Goal: Task Accomplishment & Management: Complete application form

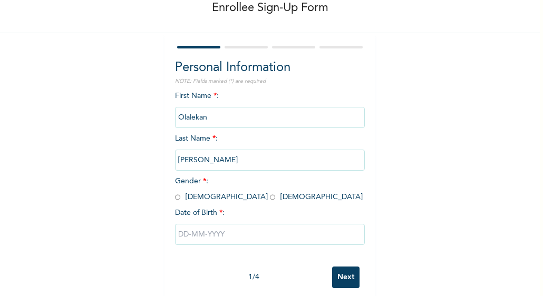
scroll to position [76, 0]
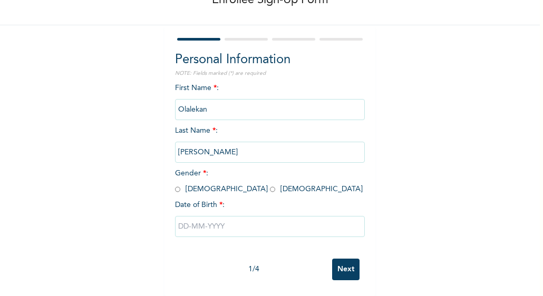
click at [175, 184] on input "radio" at bounding box center [177, 189] width 5 height 10
radio input "true"
click at [234, 219] on input "text" at bounding box center [270, 226] width 190 height 21
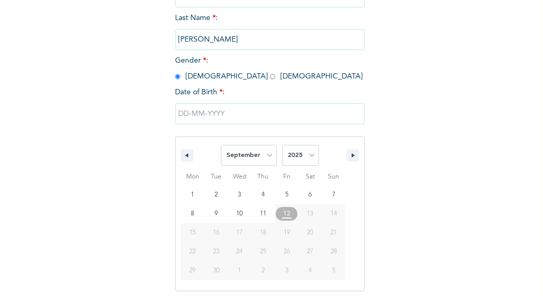
scroll to position [183, 0]
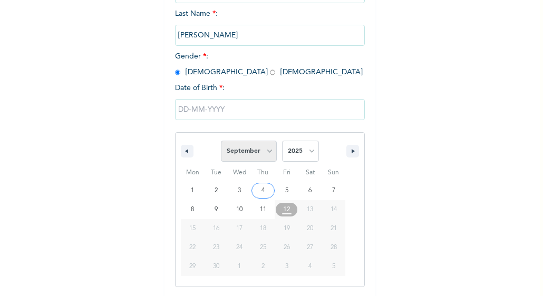
click at [267, 151] on select "January February March April May June July August September October November De…" at bounding box center [249, 151] width 56 height 21
click at [221, 142] on select "January February March April May June July August September October November De…" at bounding box center [249, 151] width 56 height 21
select select "8"
click at [308, 153] on select "2025 2024 2023 2022 2021 2020 2019 2018 2017 2016 2015 2014 2013 2012 2011 2010…" at bounding box center [300, 151] width 37 height 21
select select "1973"
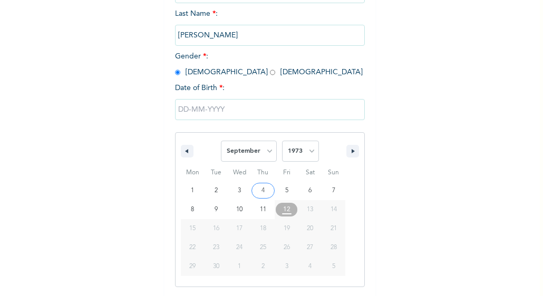
click at [282, 142] on select "2025 2024 2023 2022 2021 2020 2019 2018 2017 2016 2015 2014 2013 2012 2011 2010…" at bounding box center [300, 151] width 37 height 21
type input "09/18/1973"
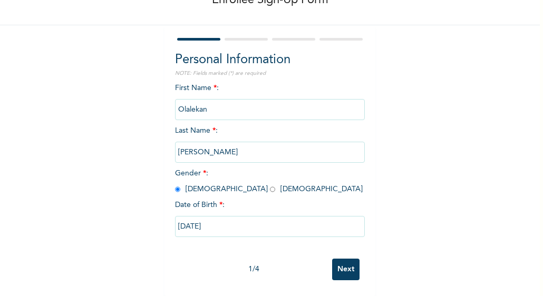
click at [238, 220] on input "09/18/1973" at bounding box center [270, 226] width 190 height 21
select select "8"
select select "1973"
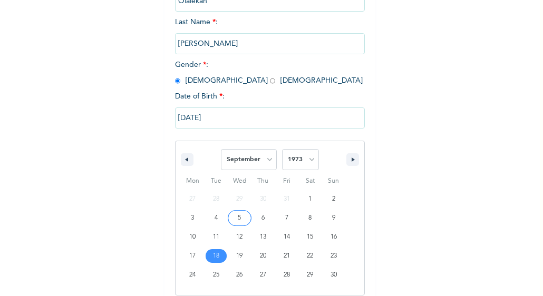
scroll to position [183, 0]
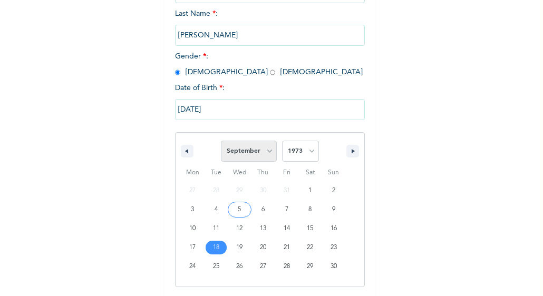
click at [264, 152] on select "January February March April May June July August September October November De…" at bounding box center [249, 151] width 56 height 21
select select "9"
click at [221, 142] on select "January February March April May June July August September October November De…" at bounding box center [249, 151] width 56 height 21
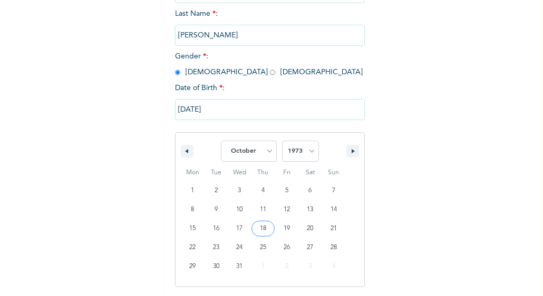
type input "[DATE]"
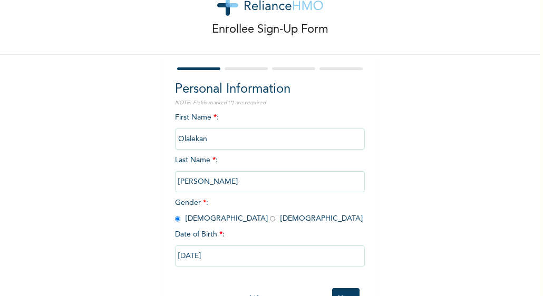
scroll to position [76, 0]
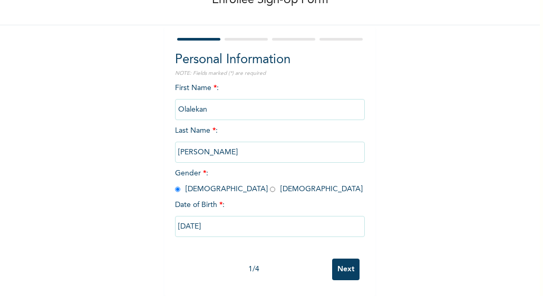
click at [256, 25] on div "Personal Information NOTE: Fields marked (*) are required First Name * : Olalek…" at bounding box center [269, 160] width 211 height 271
click at [253, 38] on div at bounding box center [245, 39] width 43 height 3
click at [217, 120] on div "First Name * : Olalekan Last Name * : Alabi Gender * : Male Female Date of Birt…" at bounding box center [270, 168] width 190 height 171
click at [219, 119] on div "First Name * : Olalekan Last Name * : Alabi Gender * : Male Female Date of Birt…" at bounding box center [270, 168] width 190 height 171
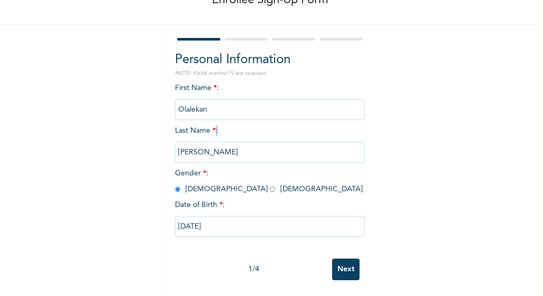
click at [218, 120] on div "First Name * : Olalekan Last Name * : Alabi Gender * : Male Female Date of Birt…" at bounding box center [270, 168] width 190 height 171
click at [218, 123] on div "First Name * : Olalekan Last Name * : Alabi Gender * : Male Female Date of Birt…" at bounding box center [270, 168] width 190 height 171
click at [250, 142] on input "Alabi" at bounding box center [270, 152] width 190 height 21
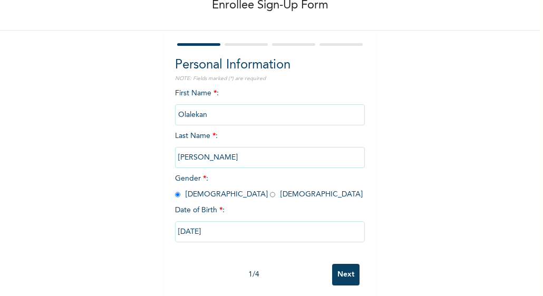
scroll to position [20, 0]
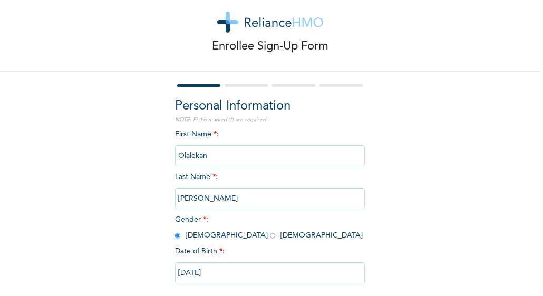
drag, startPoint x: 542, startPoint y: 62, endPoint x: 540, endPoint y: 47, distance: 15.0
click at [540, 47] on div "Enrollee Sign-Up Form Personal Information NOTE: Fields marked (*) are required…" at bounding box center [271, 148] width 543 height 296
click at [223, 19] on img at bounding box center [270, 22] width 106 height 21
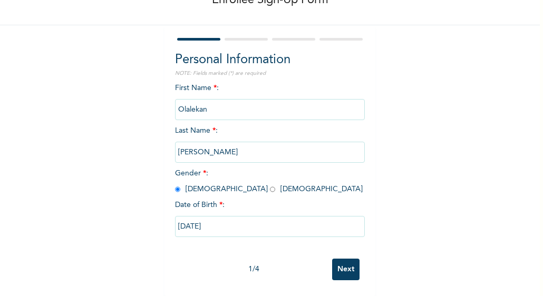
scroll to position [75, 0]
click at [228, 36] on div at bounding box center [270, 39] width 190 height 7
click at [433, 78] on div "Enrollee Sign-Up Form Personal Information NOTE: Fields marked (*) are required…" at bounding box center [270, 115] width 540 height 363
click at [433, 77] on div "Enrollee Sign-Up Form Personal Information NOTE: Fields marked (*) are required…" at bounding box center [270, 115] width 540 height 363
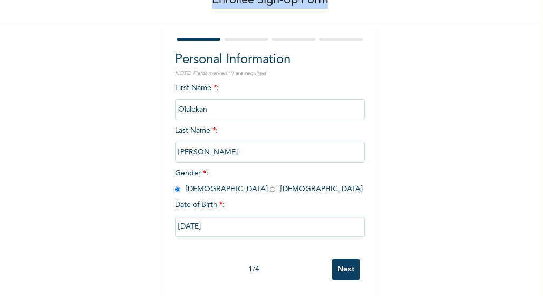
click at [433, 77] on div "Enrollee Sign-Up Form Personal Information NOTE: Fields marked (*) are required…" at bounding box center [270, 115] width 540 height 363
drag, startPoint x: 433, startPoint y: 77, endPoint x: 437, endPoint y: 100, distance: 22.5
click at [437, 100] on div "Enrollee Sign-Up Form Personal Information NOTE: Fields marked (*) are required…" at bounding box center [270, 115] width 540 height 363
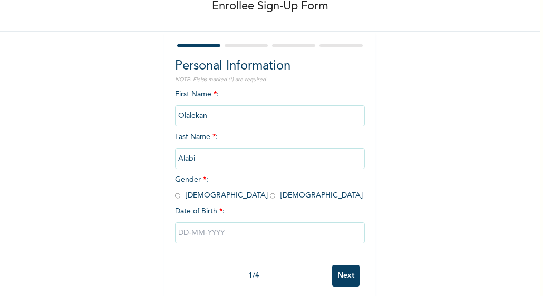
scroll to position [76, 0]
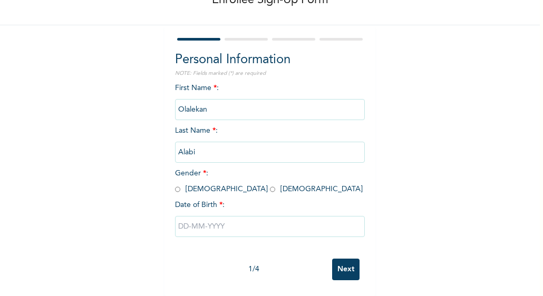
click at [175, 184] on input "radio" at bounding box center [177, 189] width 5 height 10
radio input "true"
click at [221, 216] on input "text" at bounding box center [270, 226] width 190 height 21
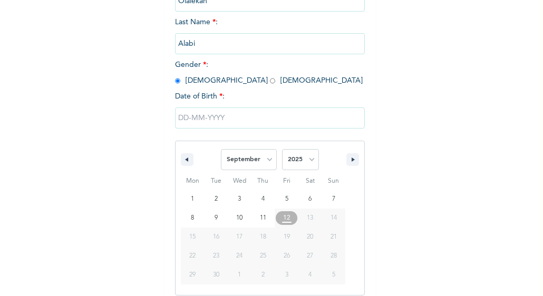
scroll to position [183, 0]
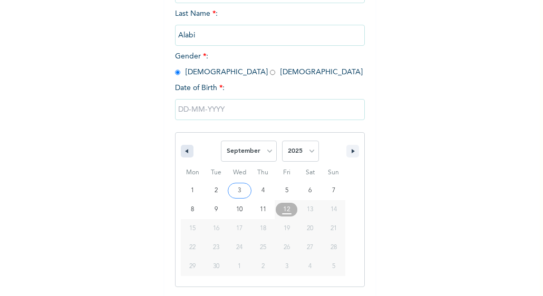
click at [183, 153] on icon "button" at bounding box center [185, 151] width 5 height 4
click at [351, 150] on icon "button" at bounding box center [353, 151] width 5 height 4
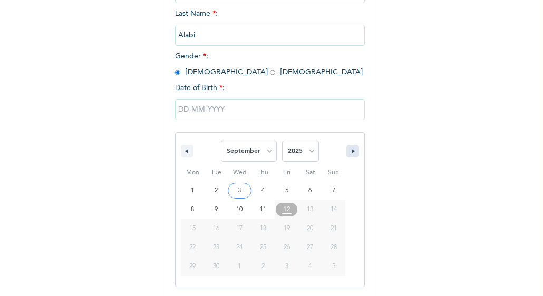
click at [351, 150] on icon "button" at bounding box center [353, 151] width 5 height 4
click at [351, 153] on icon "button" at bounding box center [353, 151] width 5 height 4
click at [268, 148] on select "January February March April May June July August September October November De…" at bounding box center [249, 151] width 56 height 21
click at [221, 142] on select "January February March April May June July August September October November De…" at bounding box center [249, 151] width 56 height 21
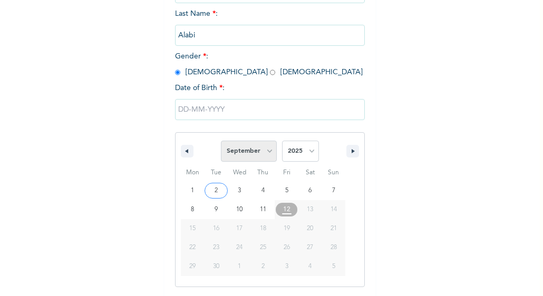
click at [267, 151] on select "January February March April May June July August September October November De…" at bounding box center [249, 151] width 56 height 21
click at [221, 142] on select "January February March April May June July August September October November De…" at bounding box center [249, 151] width 56 height 21
select select "8"
click at [308, 151] on select "2025 2024 2023 2022 2021 2020 2019 2018 2017 2016 2015 2014 2013 2012 2011 2010…" at bounding box center [300, 151] width 37 height 21
select select "1973"
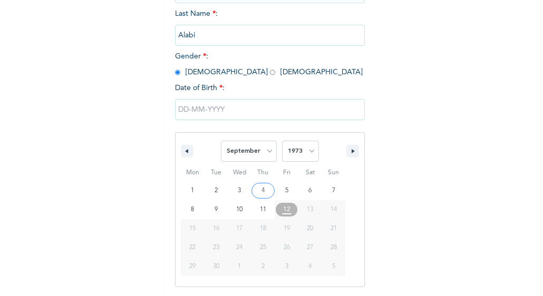
click at [282, 142] on select "2025 2024 2023 2022 2021 2020 2019 2018 2017 2016 2015 2014 2013 2012 2011 2010…" at bounding box center [300, 151] width 37 height 21
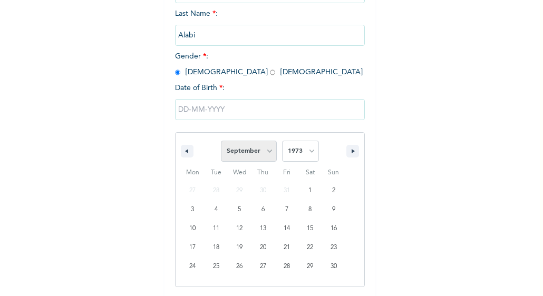
click at [266, 152] on select "January February March April May June July August September October November De…" at bounding box center [249, 151] width 56 height 21
select select "9"
click at [221, 142] on select "January February March April May June July August September October November De…" at bounding box center [249, 151] width 56 height 21
type input "[DATE]"
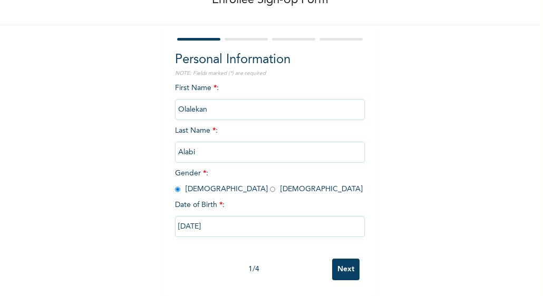
scroll to position [76, 0]
click at [461, 104] on div "Enrollee Sign-Up Form Personal Information NOTE: Fields marked (*) are required…" at bounding box center [270, 115] width 540 height 363
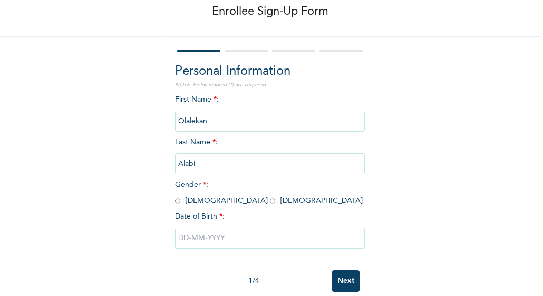
scroll to position [76, 0]
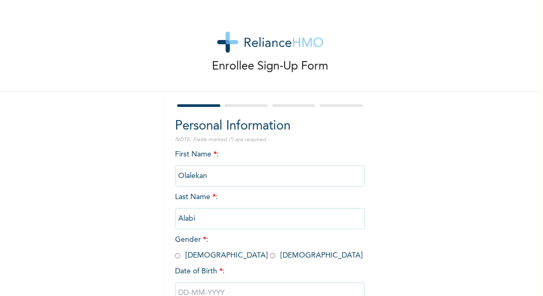
scroll to position [76, 0]
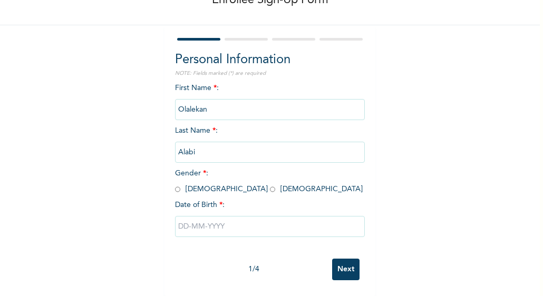
click at [228, 218] on input "text" at bounding box center [270, 226] width 190 height 21
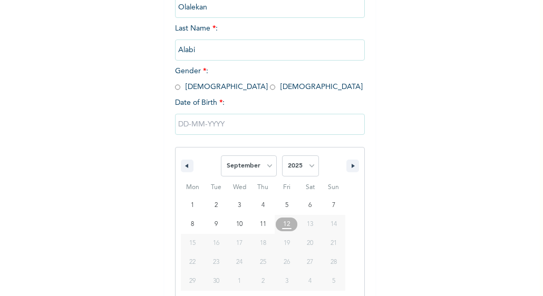
scroll to position [183, 0]
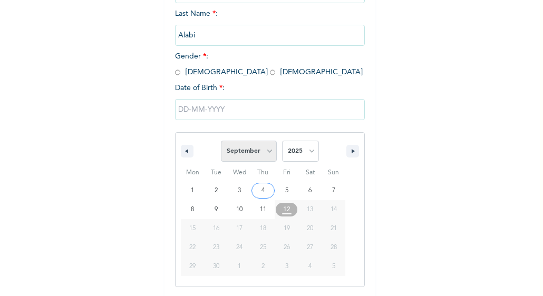
click at [266, 150] on select "January February March April May June July August September October November De…" at bounding box center [249, 151] width 56 height 21
click at [221, 142] on select "January February March April May June July August September October November De…" at bounding box center [249, 151] width 56 height 21
click at [265, 151] on select "January February March April May June July August September October November De…" at bounding box center [249, 151] width 56 height 21
click at [221, 142] on select "January February March April May June July August September October November De…" at bounding box center [249, 151] width 56 height 21
select select "8"
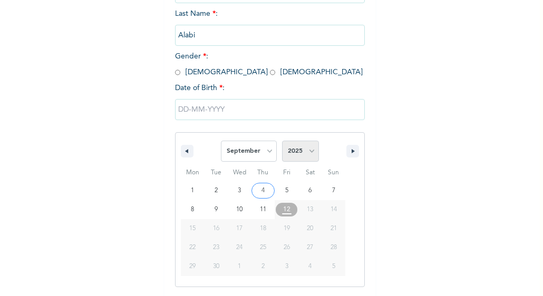
click at [308, 150] on select "2025 2024 2023 2022 2021 2020 2019 2018 2017 2016 2015 2014 2013 2012 2011 2010…" at bounding box center [300, 151] width 37 height 21
select select "1973"
click at [282, 142] on select "2025 2024 2023 2022 2021 2020 2019 2018 2017 2016 2015 2014 2013 2012 2011 2010…" at bounding box center [300, 151] width 37 height 21
click at [351, 151] on icon "button" at bounding box center [353, 151] width 5 height 4
select select "9"
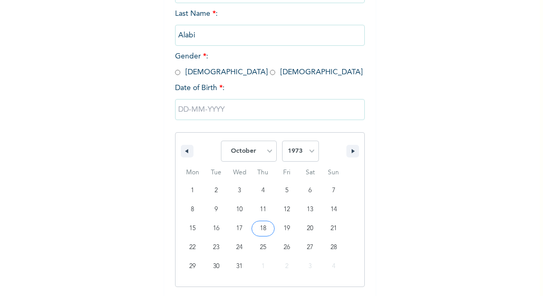
type input "[DATE]"
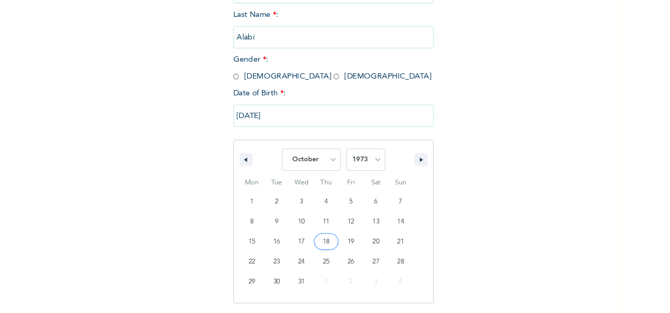
scroll to position [76, 0]
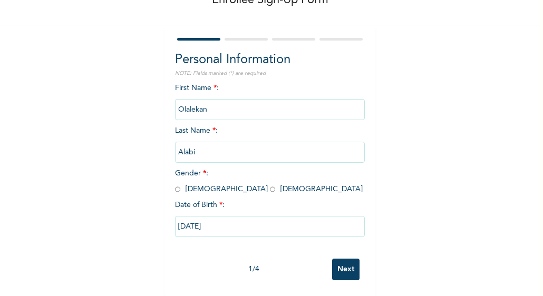
click at [175, 184] on input "radio" at bounding box center [177, 189] width 5 height 10
radio input "true"
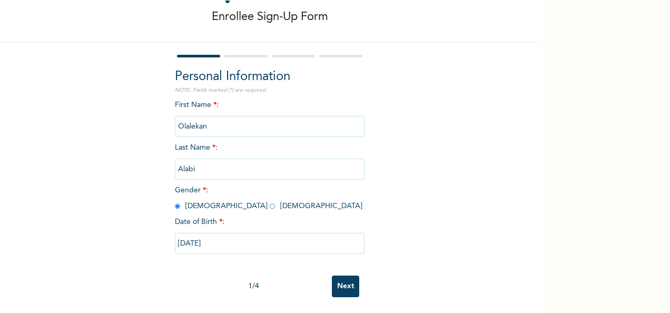
scroll to position [59, 0]
click at [344, 276] on input "Next" at bounding box center [345, 287] width 27 height 22
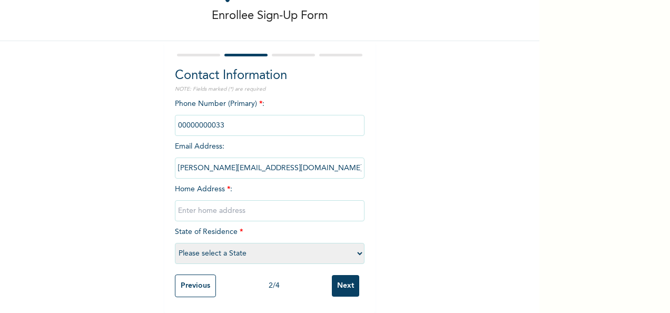
click at [344, 275] on input "Next" at bounding box center [345, 286] width 27 height 22
click at [318, 115] on input "phone" at bounding box center [270, 125] width 190 height 21
click at [272, 200] on input "text" at bounding box center [270, 210] width 190 height 21
type input "plot [STREET_ADDRESS]"
select select "25"
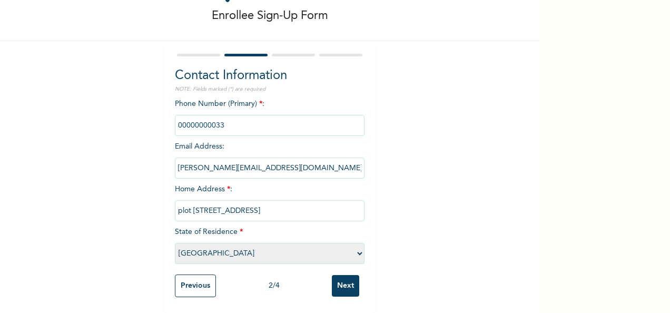
click at [209, 116] on input "phone" at bounding box center [270, 125] width 190 height 21
click at [226, 115] on input "phone" at bounding box center [270, 125] width 190 height 21
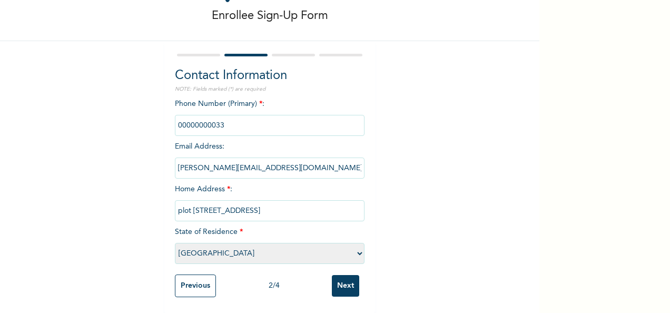
click at [226, 115] on input "phone" at bounding box center [270, 125] width 190 height 21
click at [346, 278] on input "Next" at bounding box center [345, 286] width 27 height 22
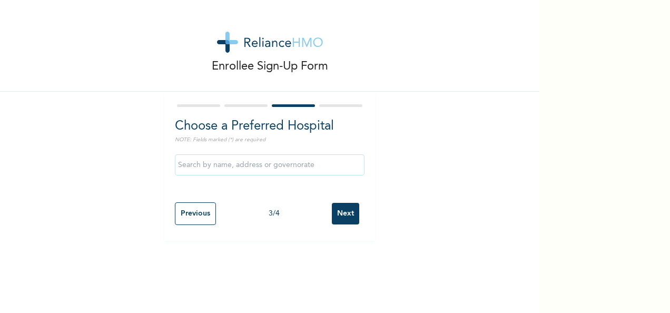
click at [322, 164] on input "text" at bounding box center [270, 164] width 190 height 21
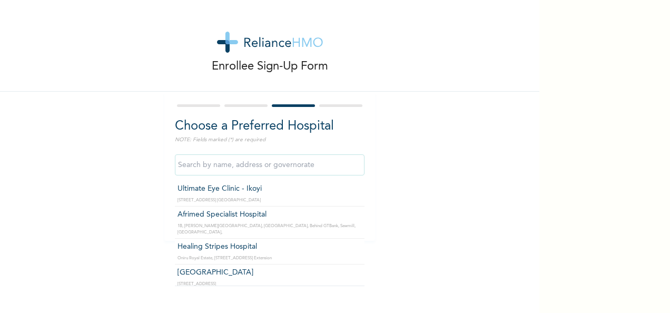
drag, startPoint x: 355, startPoint y: 279, endPoint x: 375, endPoint y: 287, distance: 21.0
click at [375, 287] on div "Enrollee Sign-Up Form Choose a Preferred Hospital NOTE: Fields marked (*) are r…" at bounding box center [270, 156] width 540 height 313
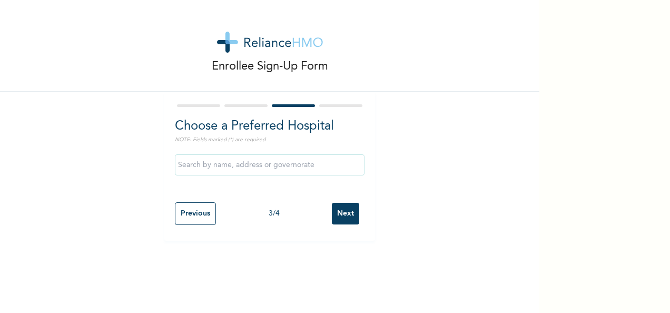
click at [311, 161] on input "text" at bounding box center [270, 164] width 190 height 21
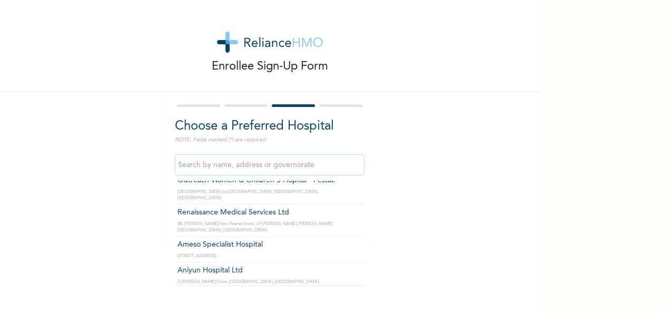
scroll to position [337, 0]
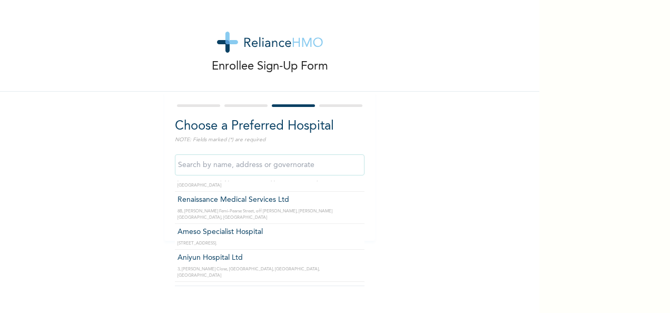
click at [286, 168] on input "text" at bounding box center [270, 164] width 190 height 21
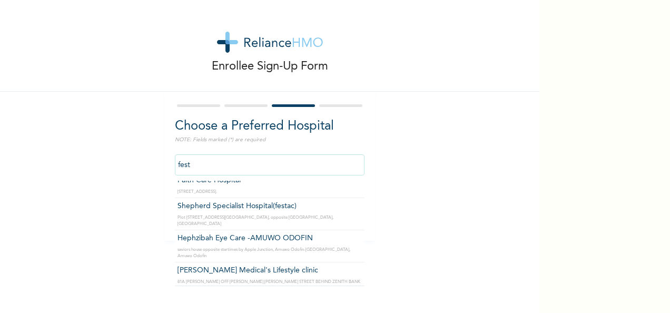
scroll to position [67, 0]
type input "Shepherd Specialist Hospital(festac)"
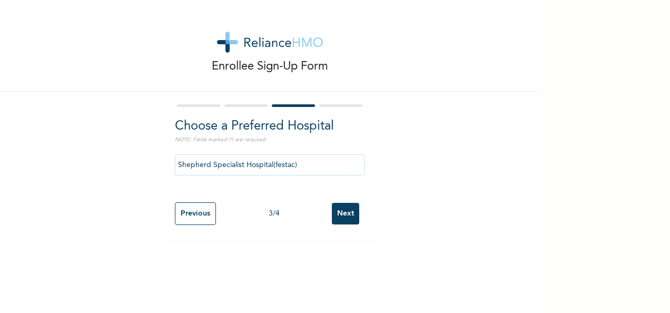
click at [338, 210] on input "Next" at bounding box center [345, 214] width 27 height 22
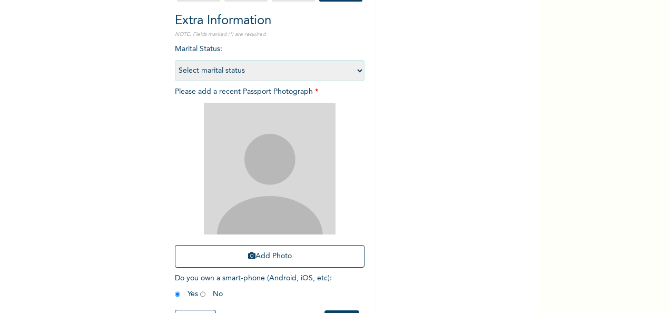
scroll to position [126, 0]
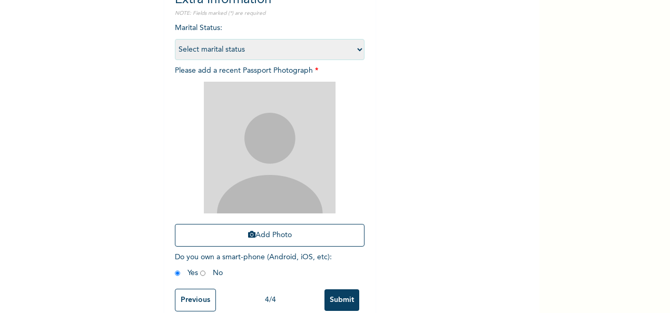
click at [356, 48] on select "Select marital status [DEMOGRAPHIC_DATA] Married [DEMOGRAPHIC_DATA] Widow/[DEMO…" at bounding box center [270, 49] width 190 height 21
select select "2"
click at [175, 39] on select "Select marital status [DEMOGRAPHIC_DATA] Married [DEMOGRAPHIC_DATA] Widow/[DEMO…" at bounding box center [270, 49] width 190 height 21
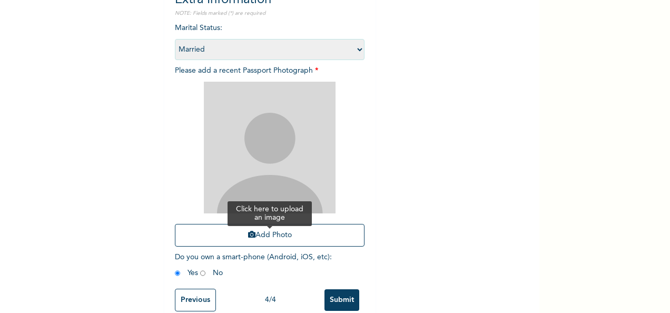
click at [274, 233] on button "Add Photo" at bounding box center [270, 235] width 190 height 23
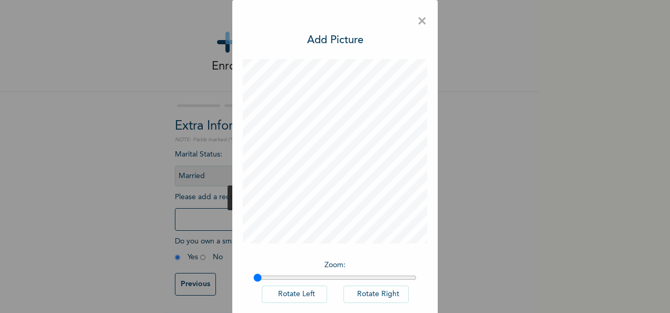
scroll to position [7, 0]
click at [419, 18] on span "×" at bounding box center [422, 22] width 10 height 22
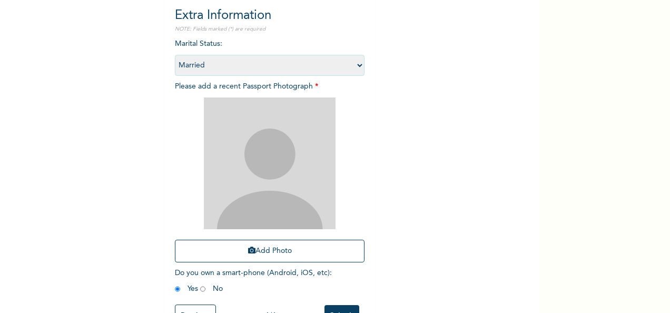
scroll to position [134, 0]
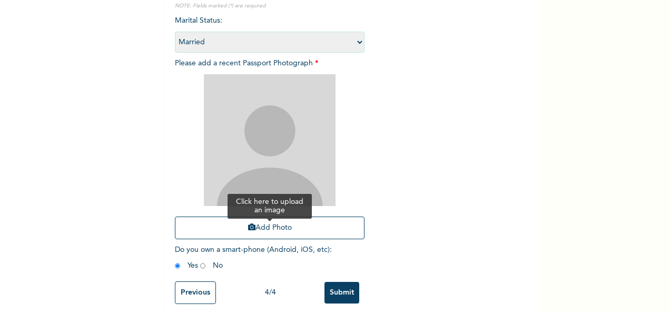
click at [277, 229] on button "Add Photo" at bounding box center [270, 228] width 190 height 23
click at [297, 227] on button "Add Photo" at bounding box center [270, 228] width 190 height 23
click at [248, 226] on icon "button" at bounding box center [251, 226] width 7 height 7
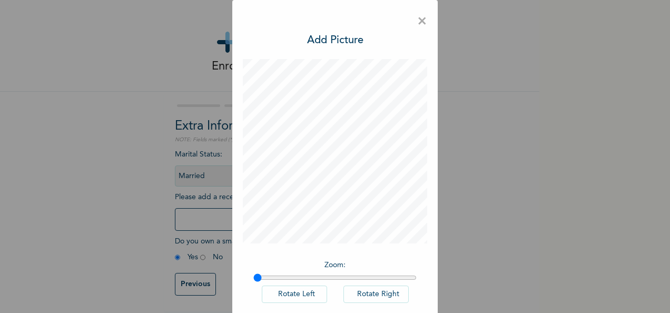
click at [536, 296] on div "× Add Picture Zoom : Rotate Left Rotate Right DONE" at bounding box center [335, 156] width 670 height 313
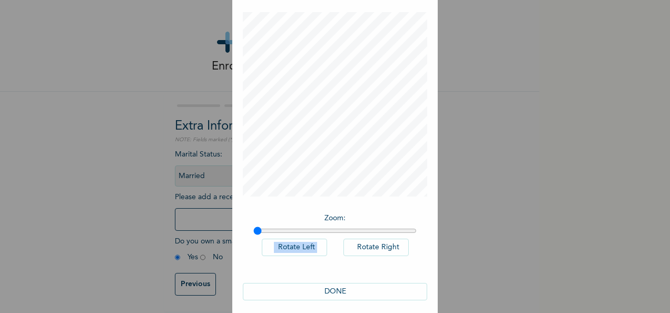
scroll to position [54, 0]
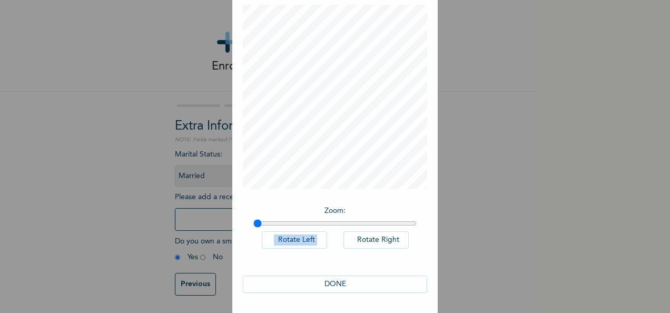
click at [342, 278] on button "DONE" at bounding box center [335, 284] width 184 height 17
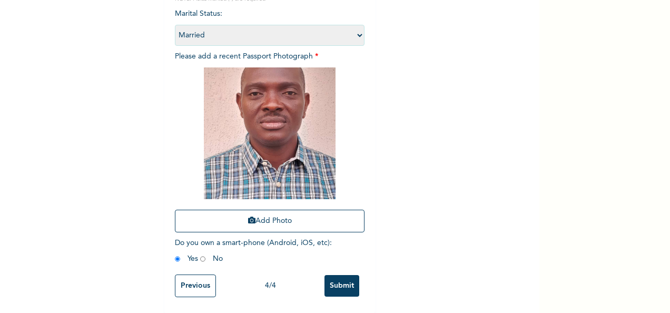
scroll to position [150, 0]
click at [345, 275] on input "Submit" at bounding box center [342, 286] width 35 height 22
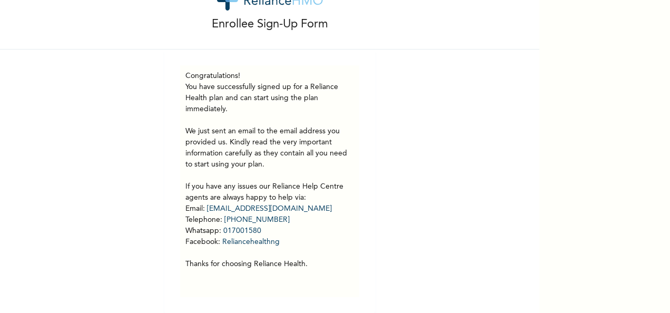
scroll to position [50, 0]
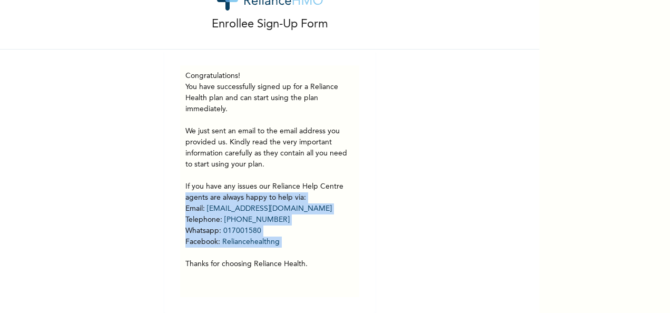
drag, startPoint x: 363, startPoint y: 220, endPoint x: 481, endPoint y: 172, distance: 127.2
click at [481, 172] on div "Enrollee Sign-Up Form Congratulations! You have successfully signed up for a Re…" at bounding box center [270, 135] width 540 height 355
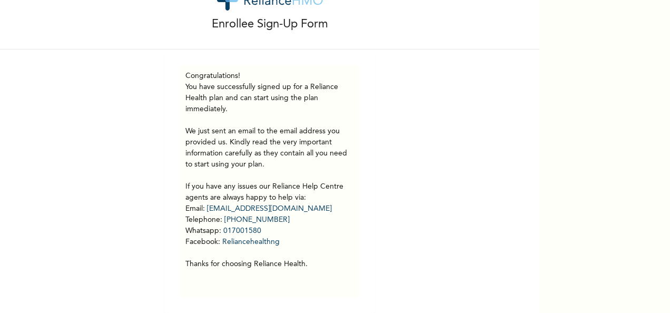
click at [484, 265] on div "Enrollee Sign-Up Form Congratulations! You have successfully signed up for a Re…" at bounding box center [270, 135] width 540 height 355
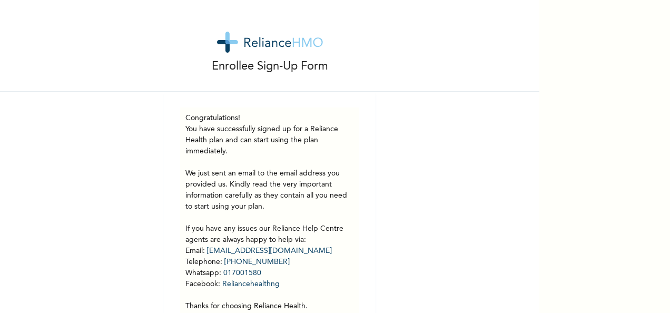
scroll to position [0, 0]
